Goal: Information Seeking & Learning: Learn about a topic

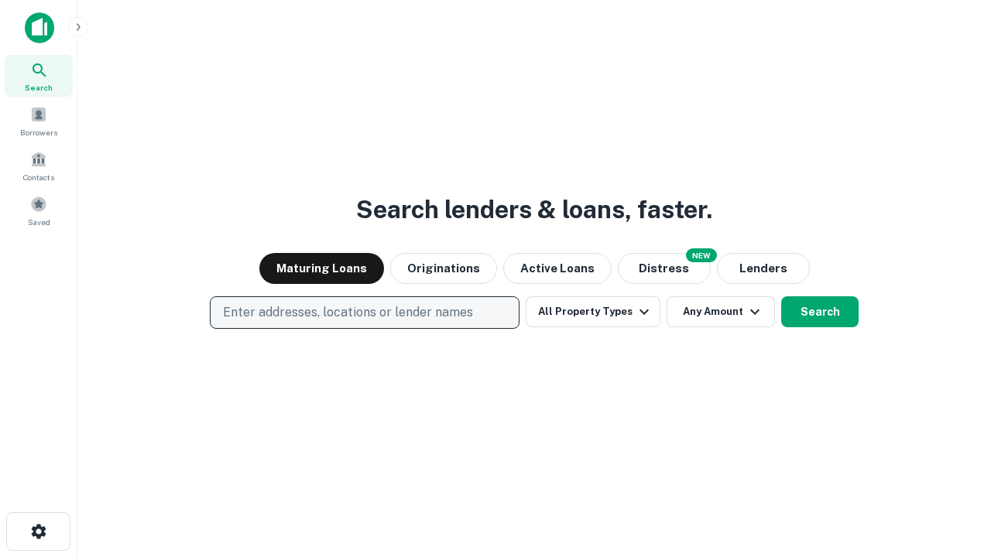
click at [364, 313] on p "Enter addresses, locations or lender names" at bounding box center [348, 312] width 250 height 19
type input "**********"
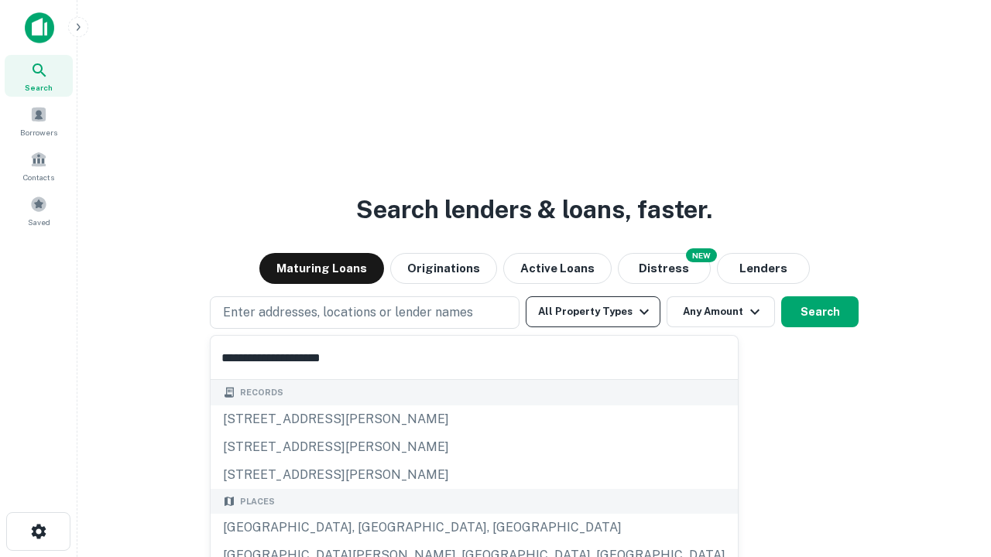
click at [370, 528] on div "[GEOGRAPHIC_DATA], [GEOGRAPHIC_DATA], [GEOGRAPHIC_DATA]" at bounding box center [474, 528] width 527 height 28
click at [593, 312] on button "All Property Types" at bounding box center [593, 311] width 135 height 31
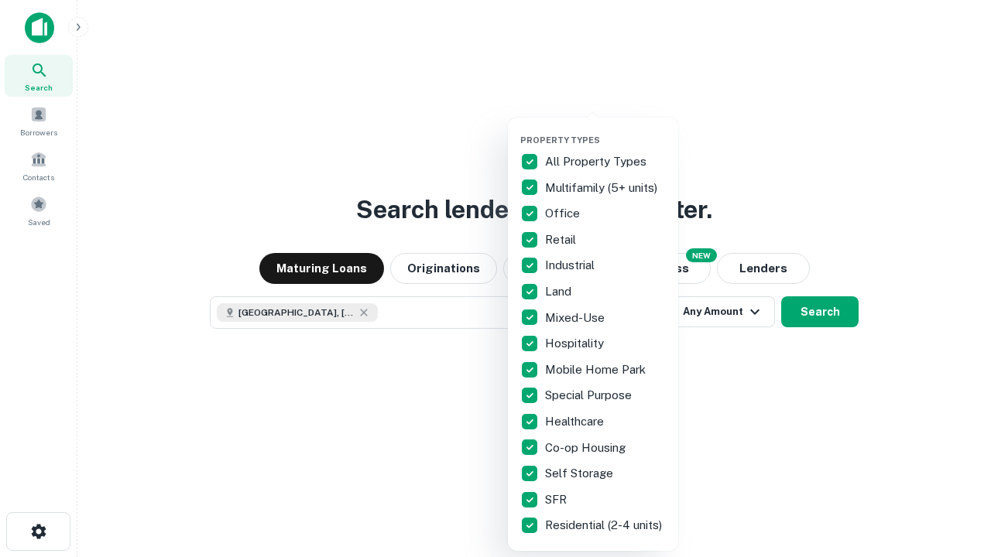
click at [605, 130] on button "button" at bounding box center [605, 130] width 170 height 1
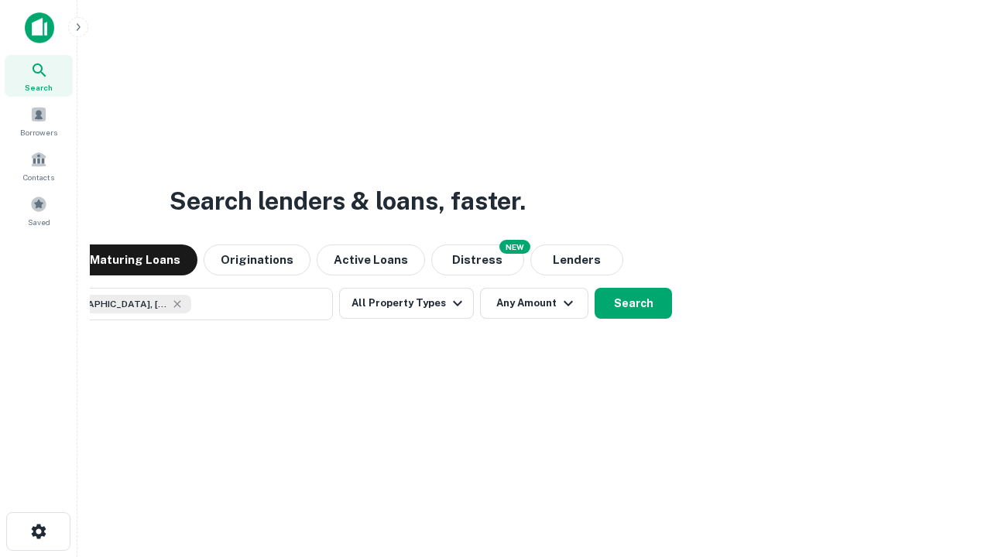
scroll to position [25, 0]
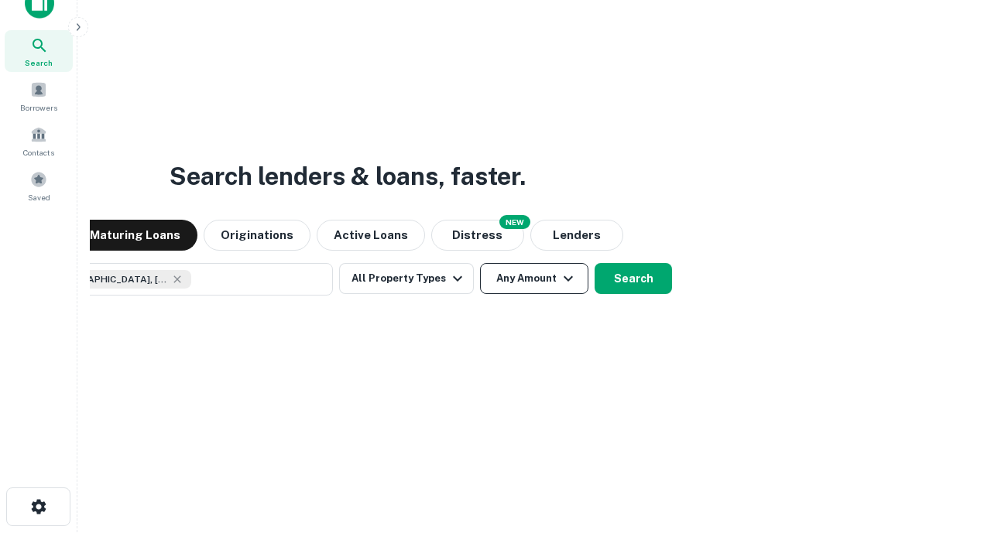
click at [480, 263] on button "Any Amount" at bounding box center [534, 278] width 108 height 31
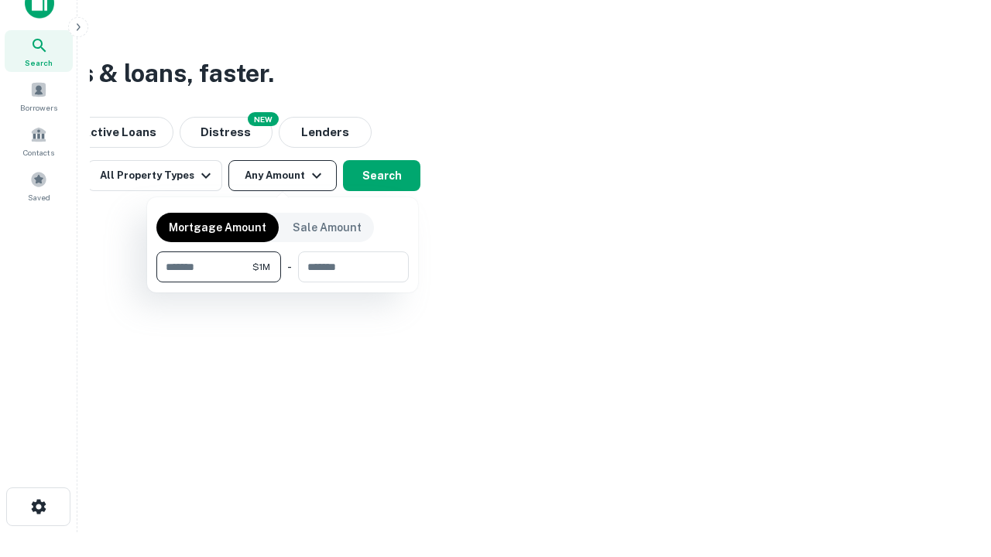
type input "*******"
click at [283, 283] on button "button" at bounding box center [282, 283] width 252 height 1
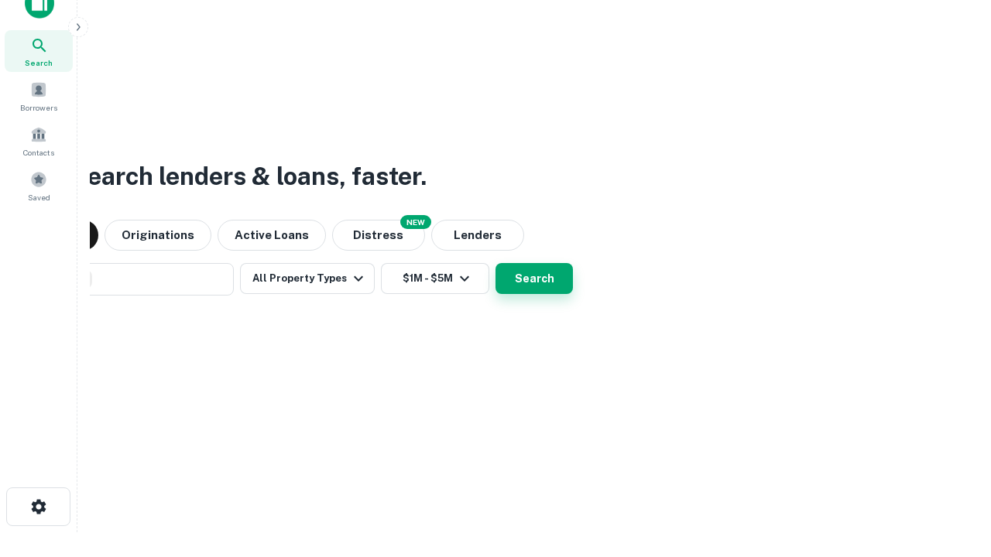
click at [495, 263] on button "Search" at bounding box center [533, 278] width 77 height 31
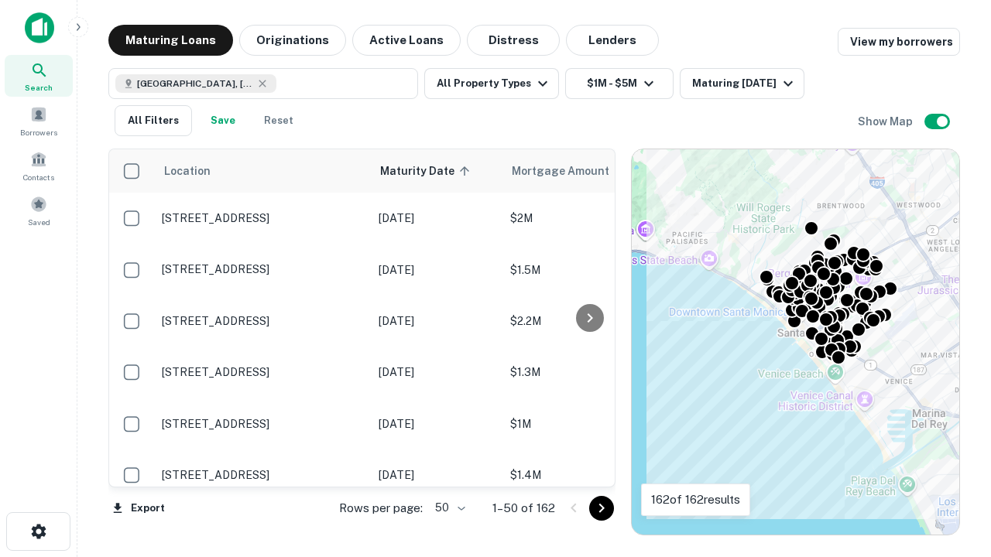
click at [447, 508] on body "Search Borrowers Contacts Saved Maturing Loans Originations Active Loans Distre…" at bounding box center [495, 278] width 991 height 557
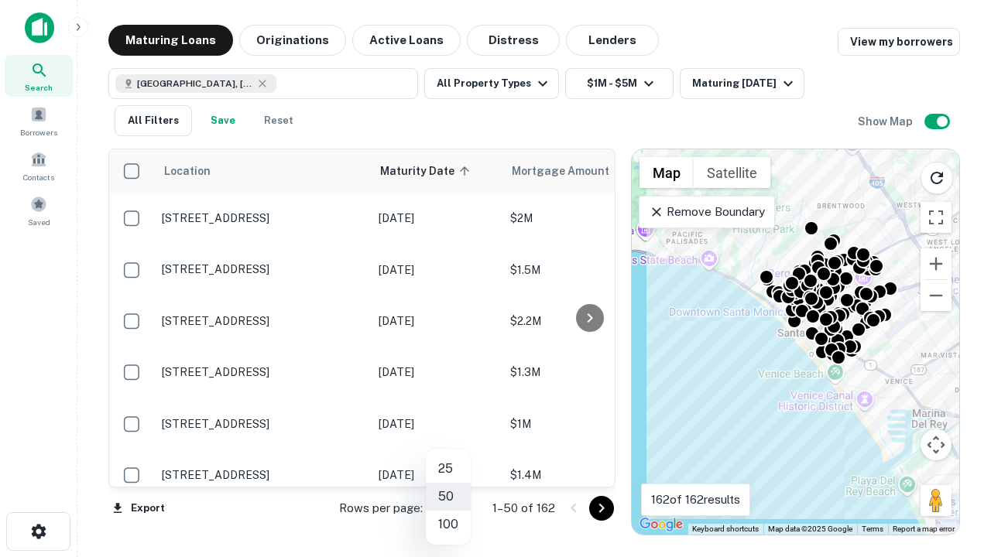
click at [448, 469] on li "25" at bounding box center [448, 469] width 45 height 28
